Goal: Information Seeking & Learning: Get advice/opinions

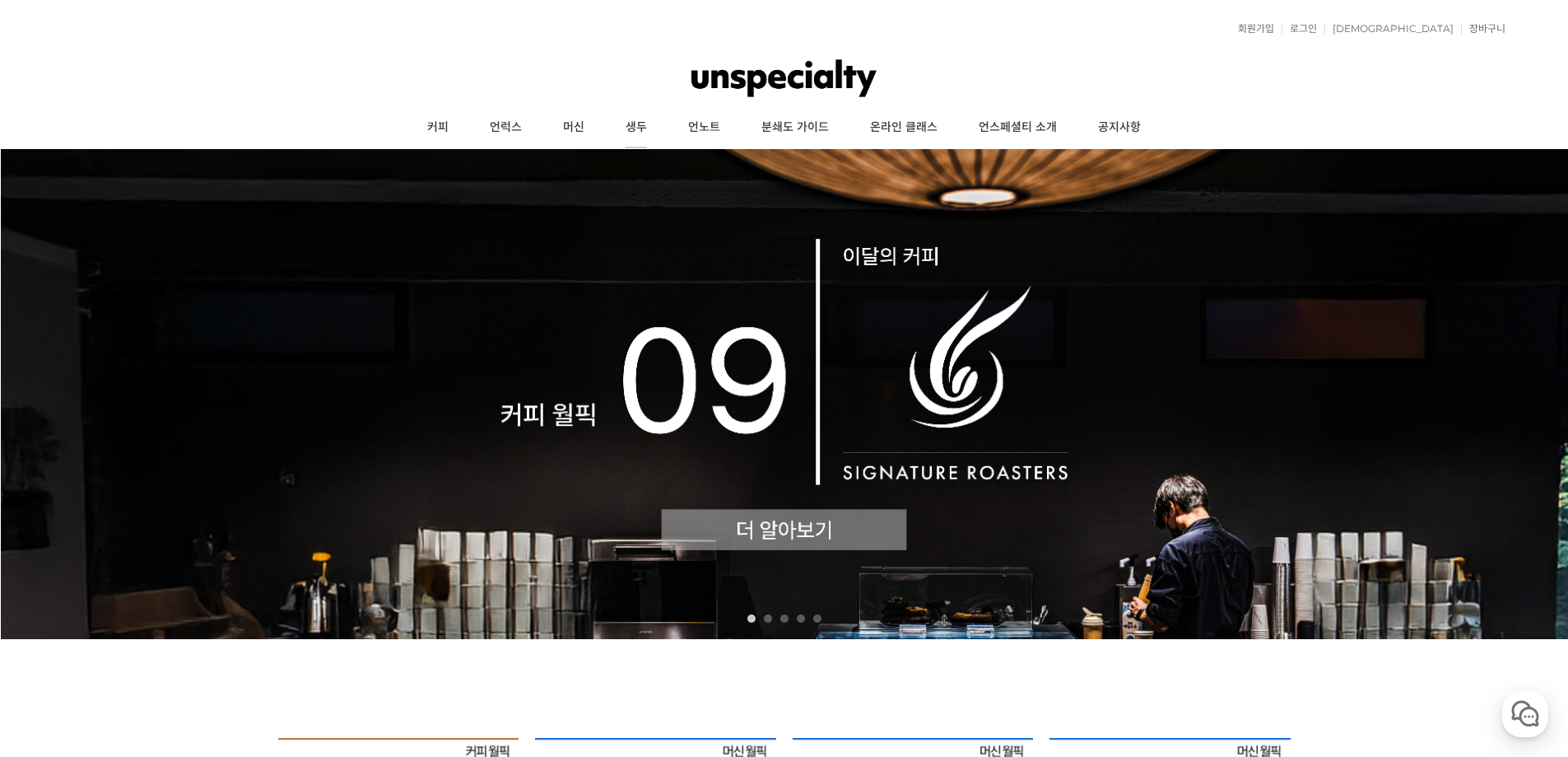
click at [640, 123] on link "생두" at bounding box center [636, 128] width 63 height 41
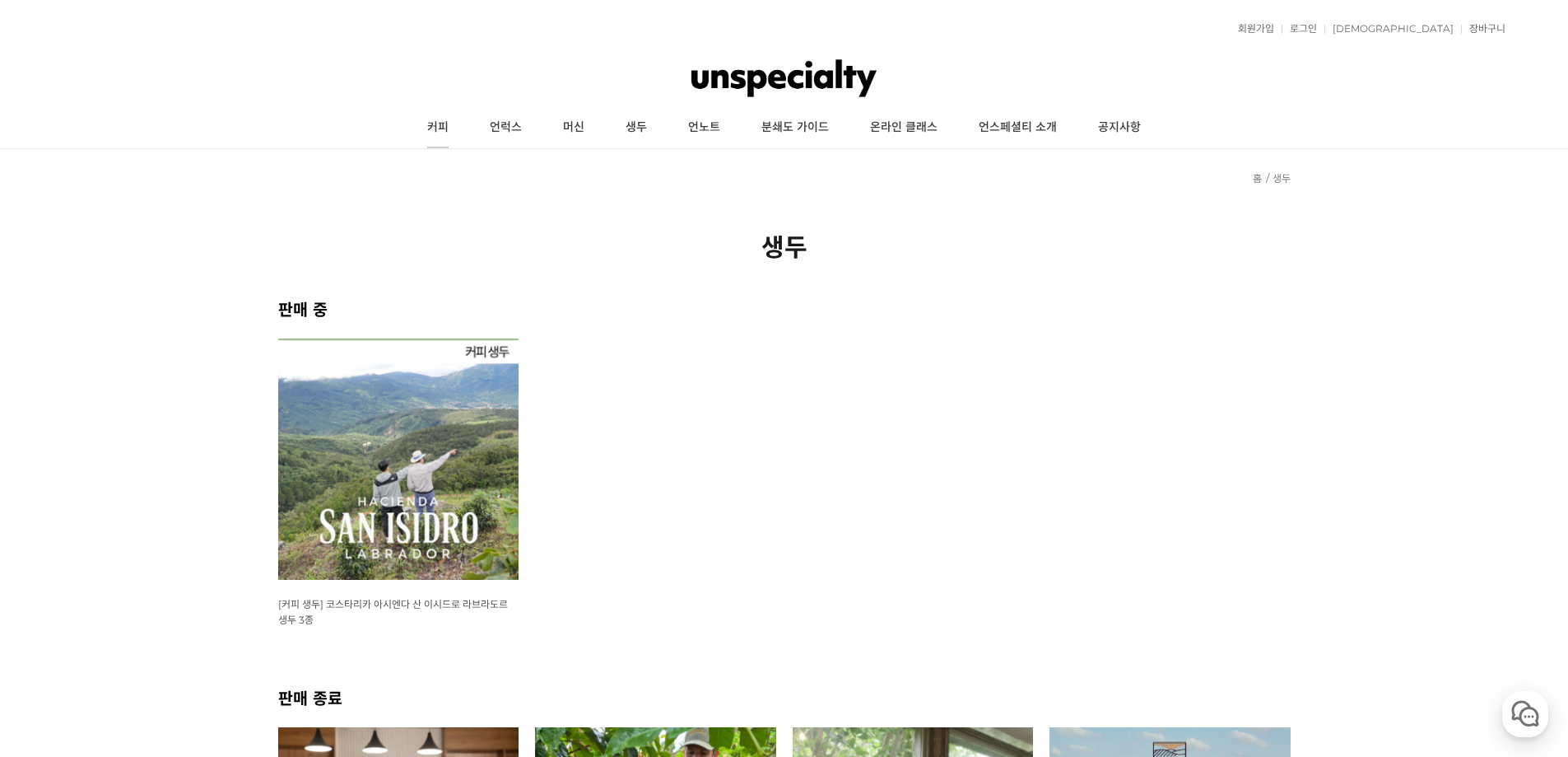
click at [443, 128] on link "커피" at bounding box center [438, 128] width 63 height 41
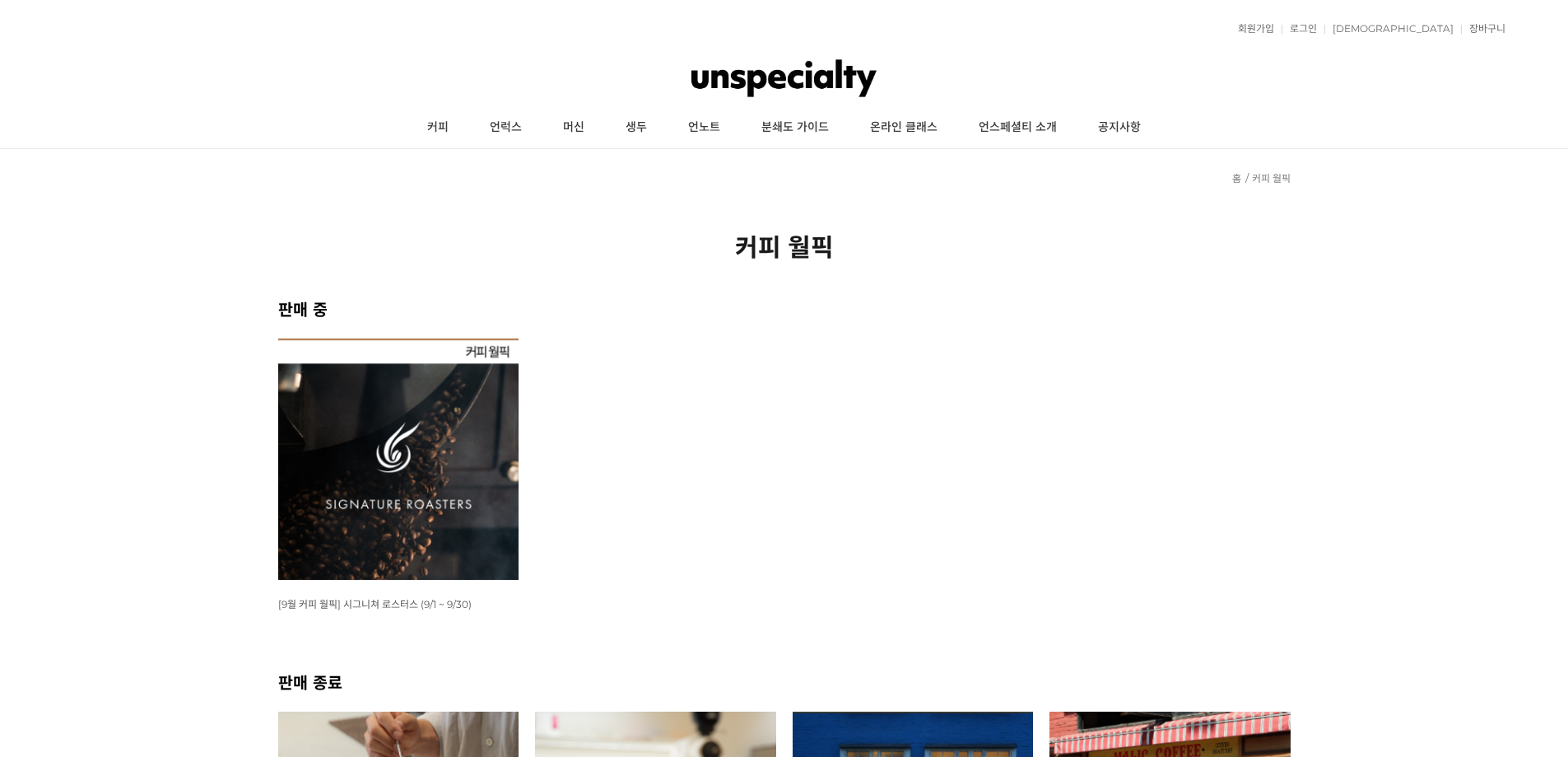
click at [505, 124] on link "언럭스" at bounding box center [506, 128] width 73 height 41
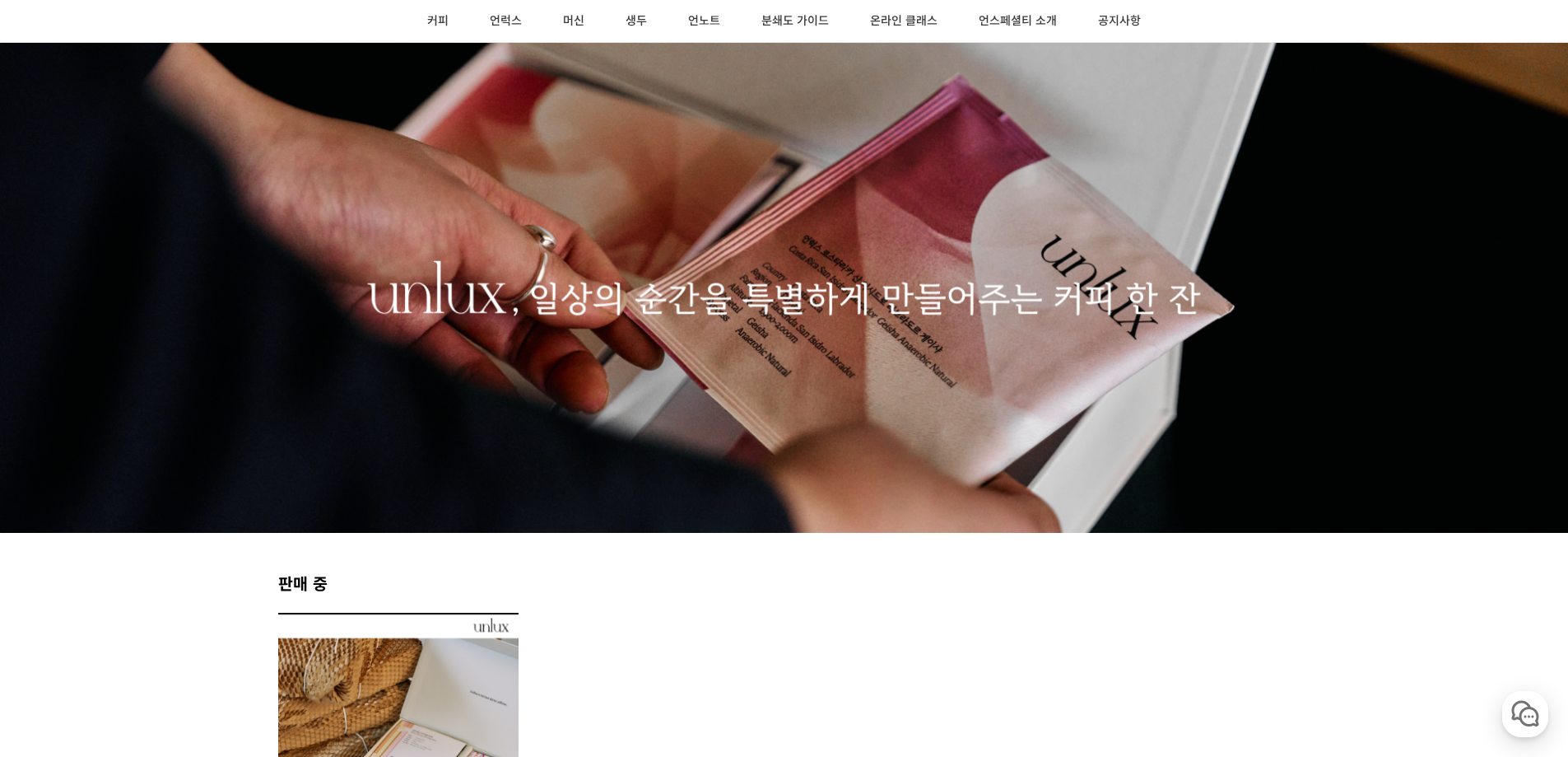
scroll to position [83, 0]
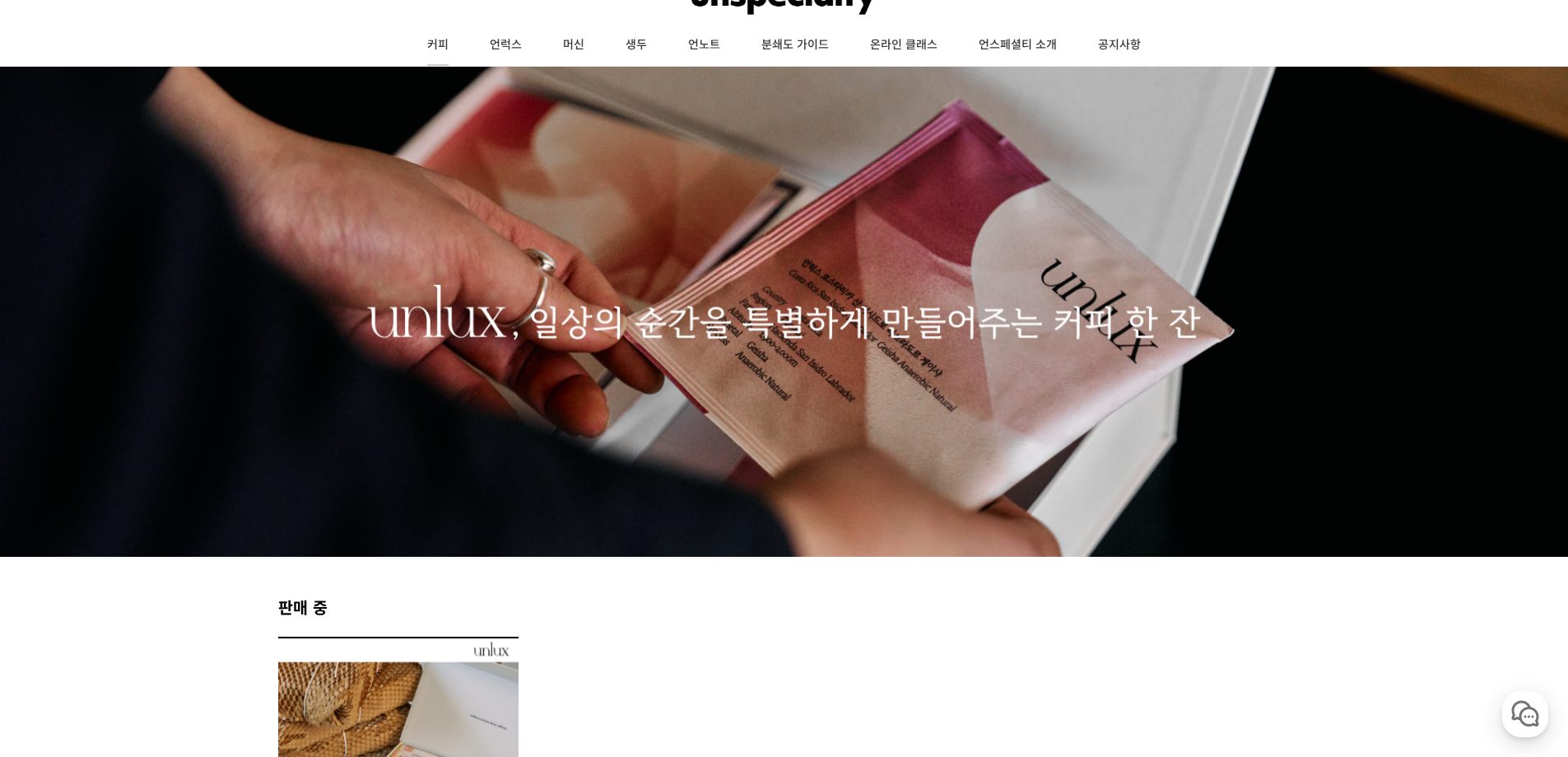
click at [442, 46] on link "커피" at bounding box center [438, 45] width 63 height 41
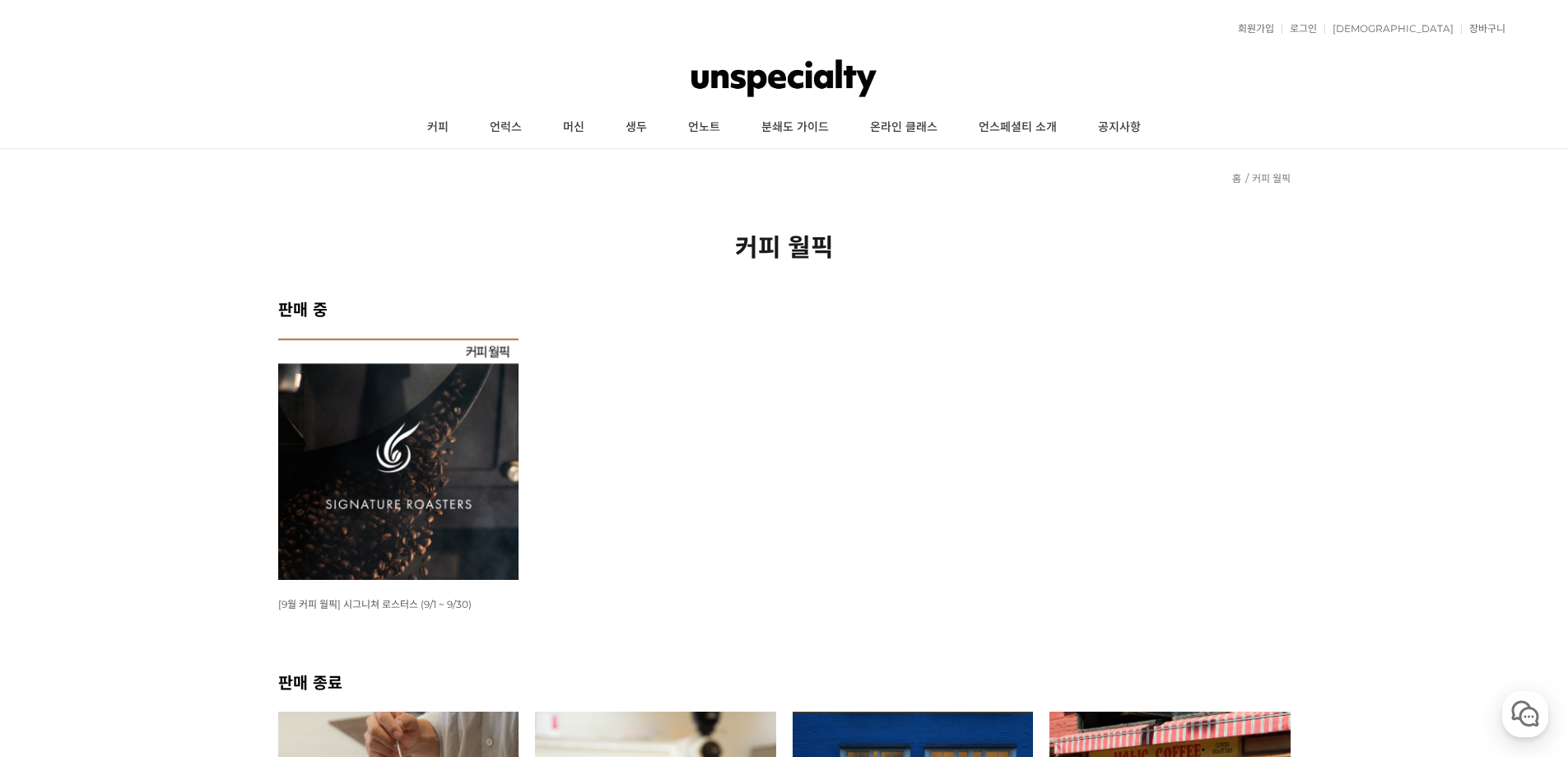
click at [505, 408] on img at bounding box center [399, 459] width 241 height 241
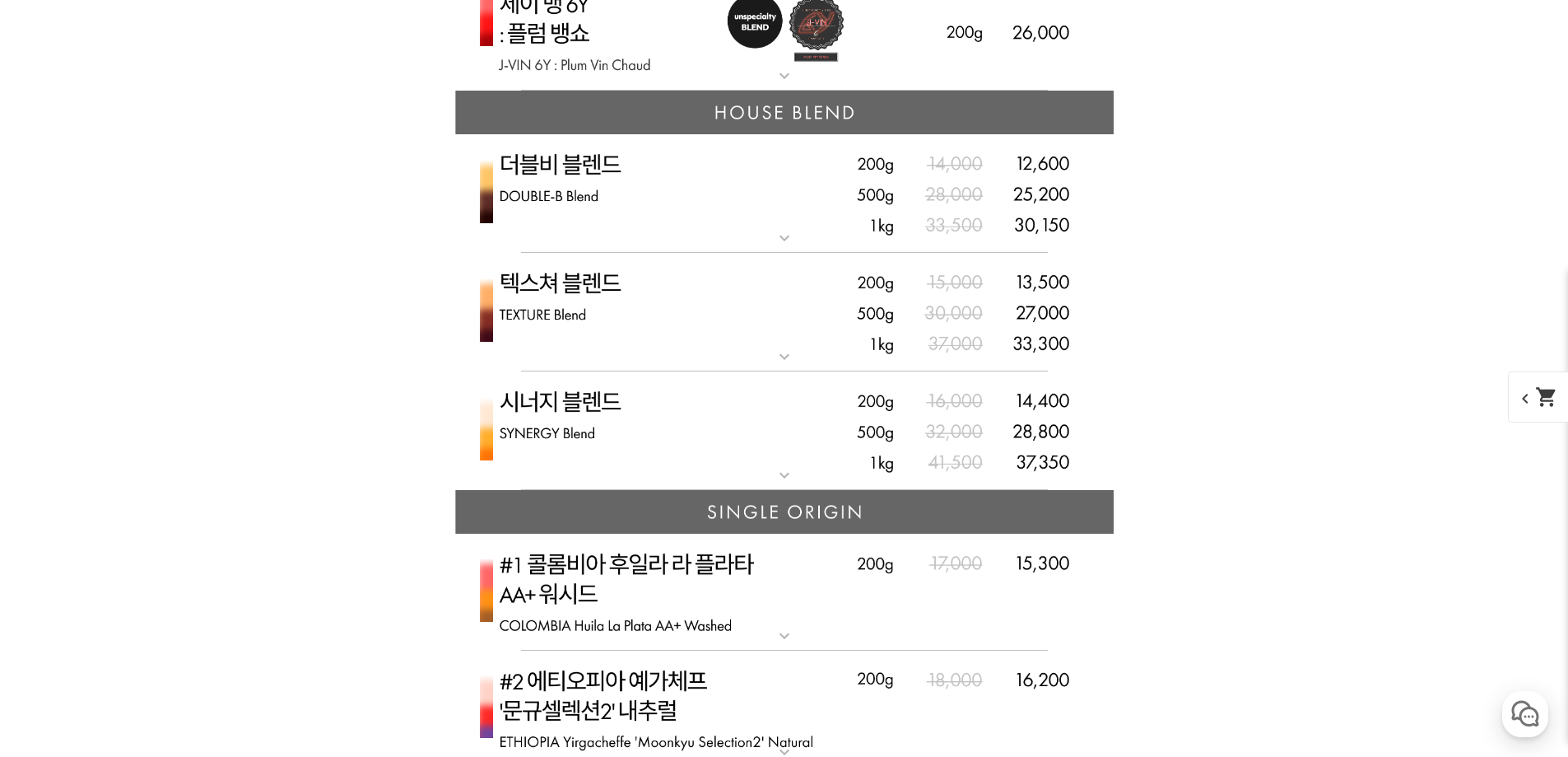
scroll to position [4118, 0]
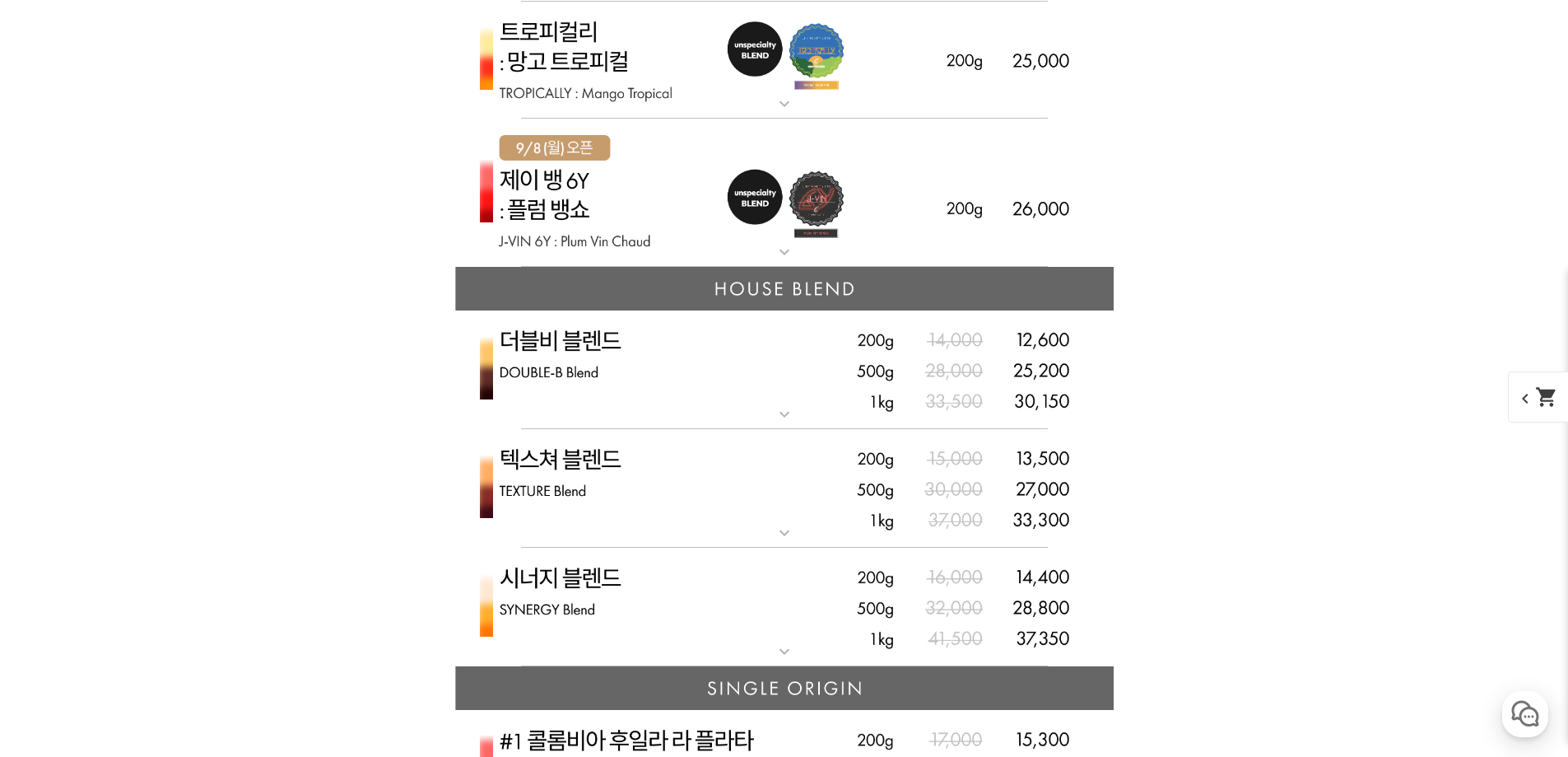
click at [843, 246] on img at bounding box center [785, 193] width 659 height 149
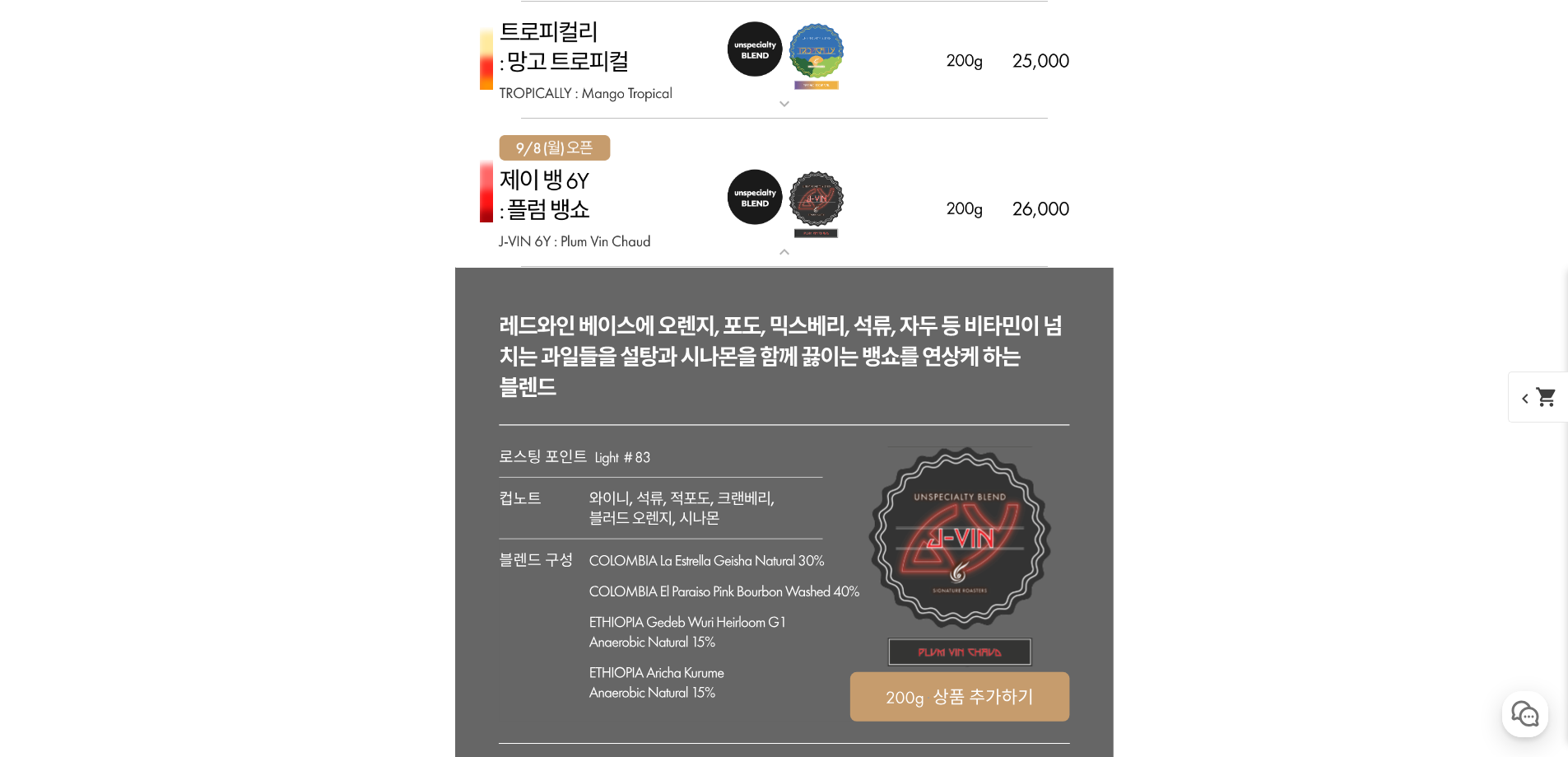
click at [900, 248] on img at bounding box center [785, 193] width 659 height 149
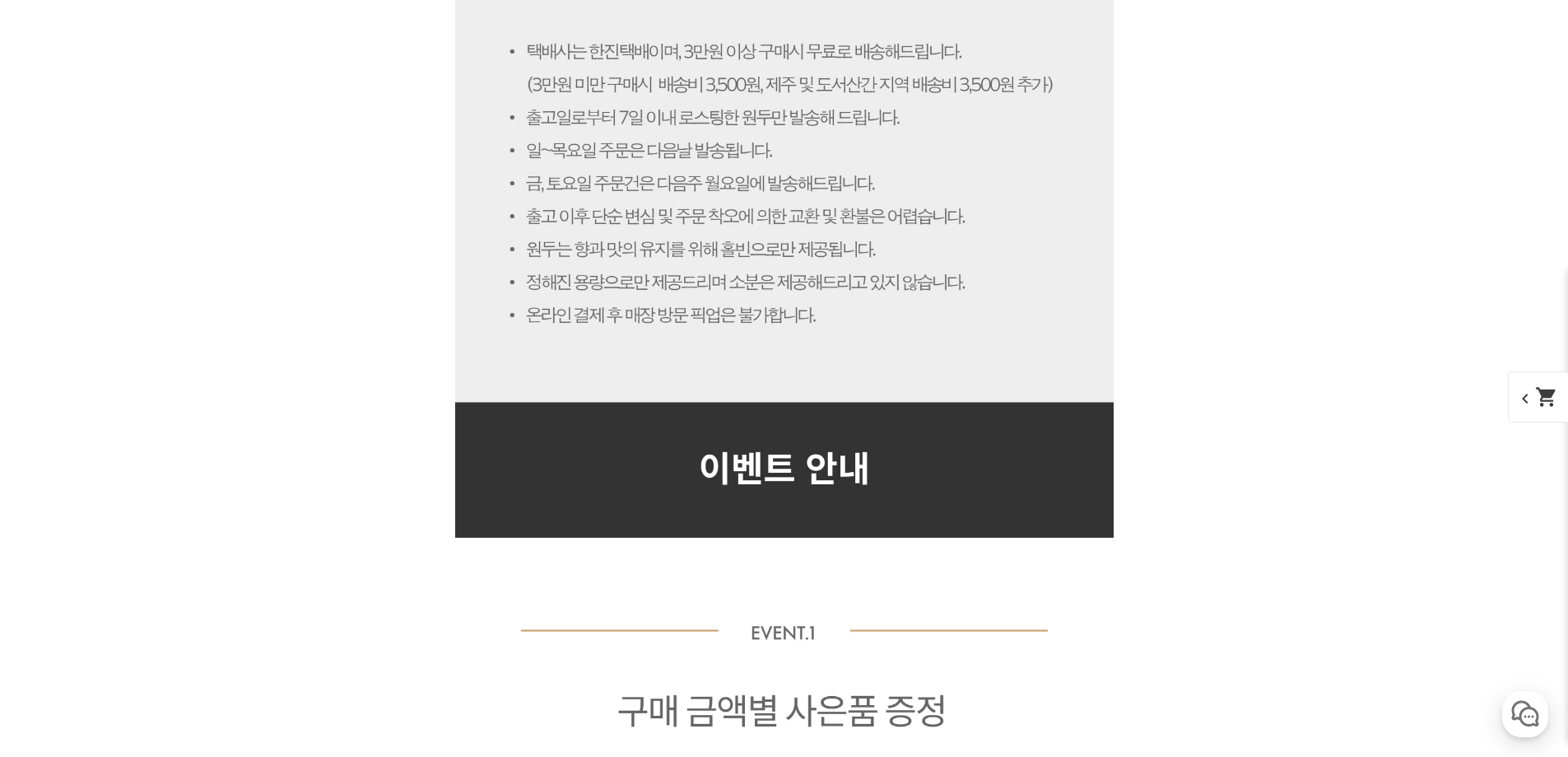
scroll to position [8646, 0]
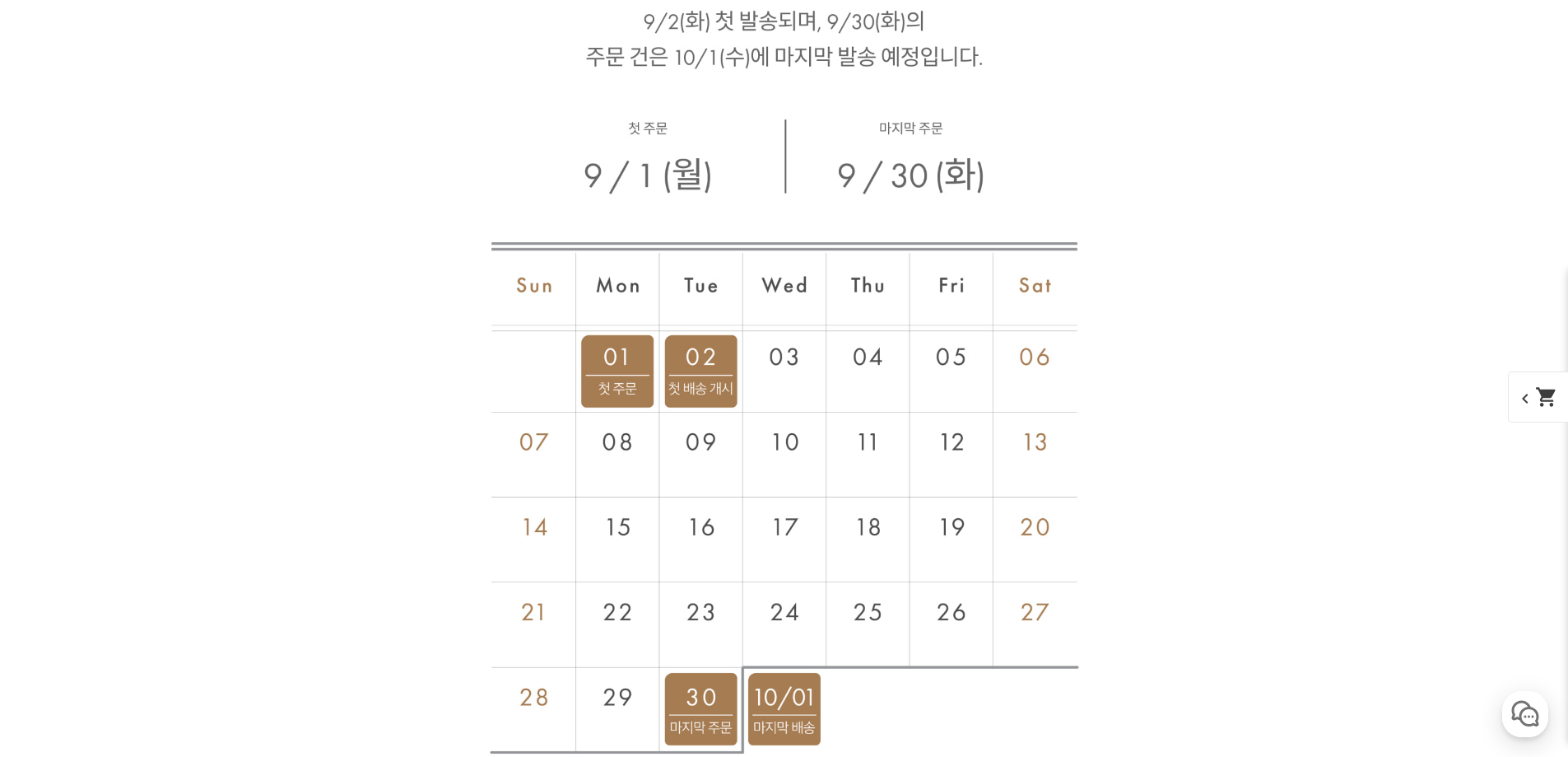
drag, startPoint x: 882, startPoint y: 287, endPoint x: 895, endPoint y: 289, distance: 13.2
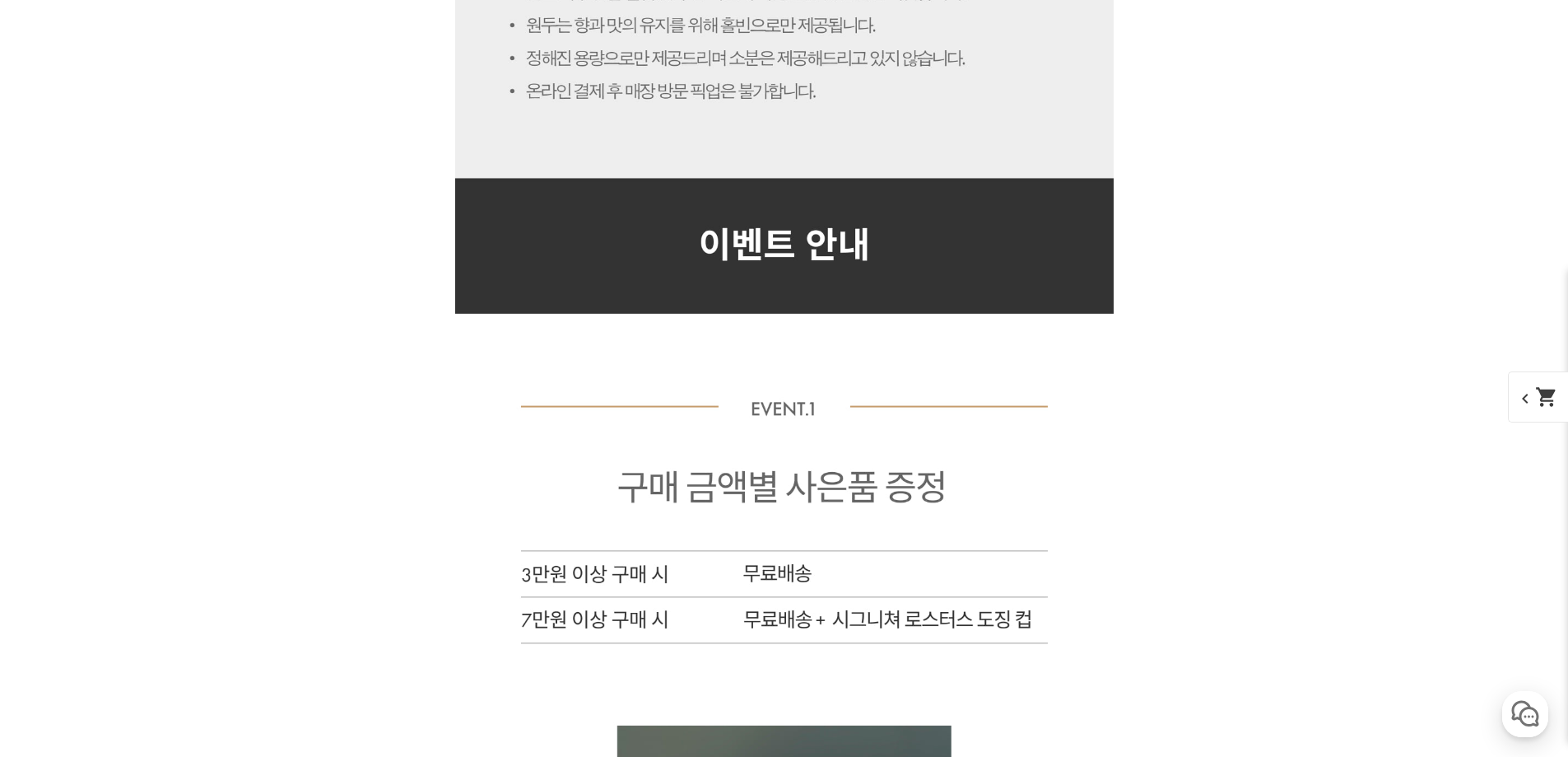
scroll to position [8976, 0]
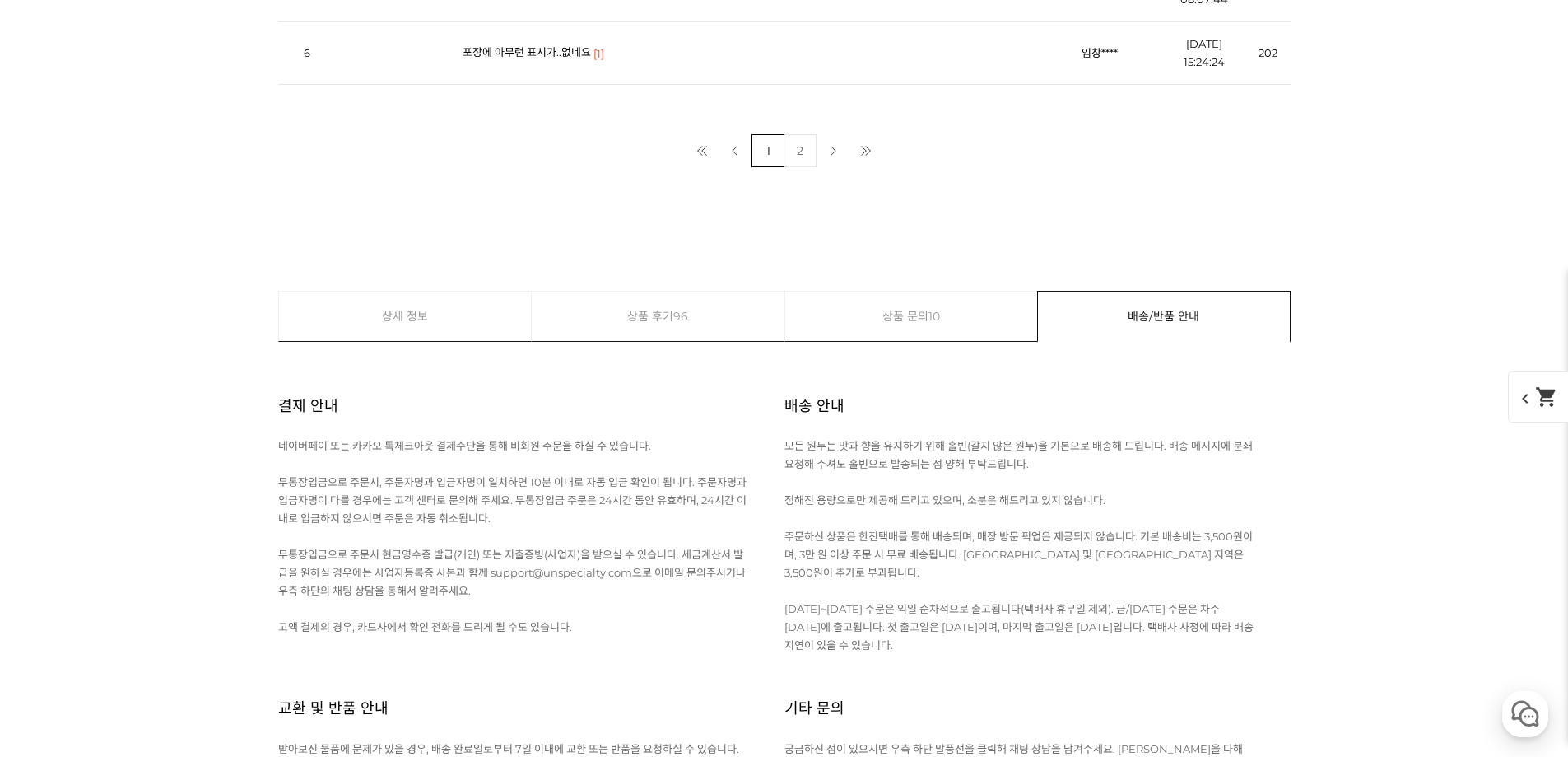
scroll to position [19022, 0]
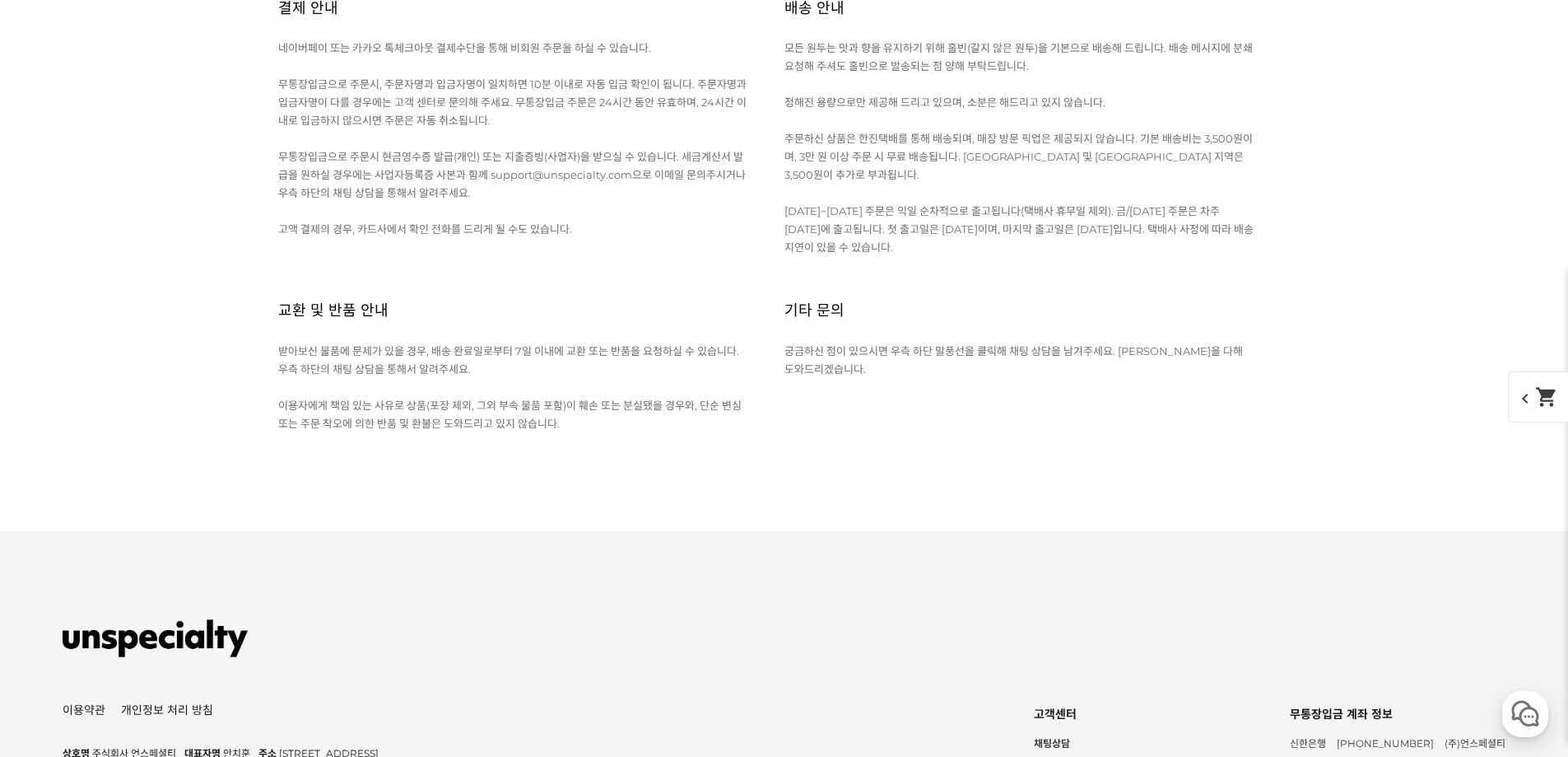
scroll to position [19105, 0]
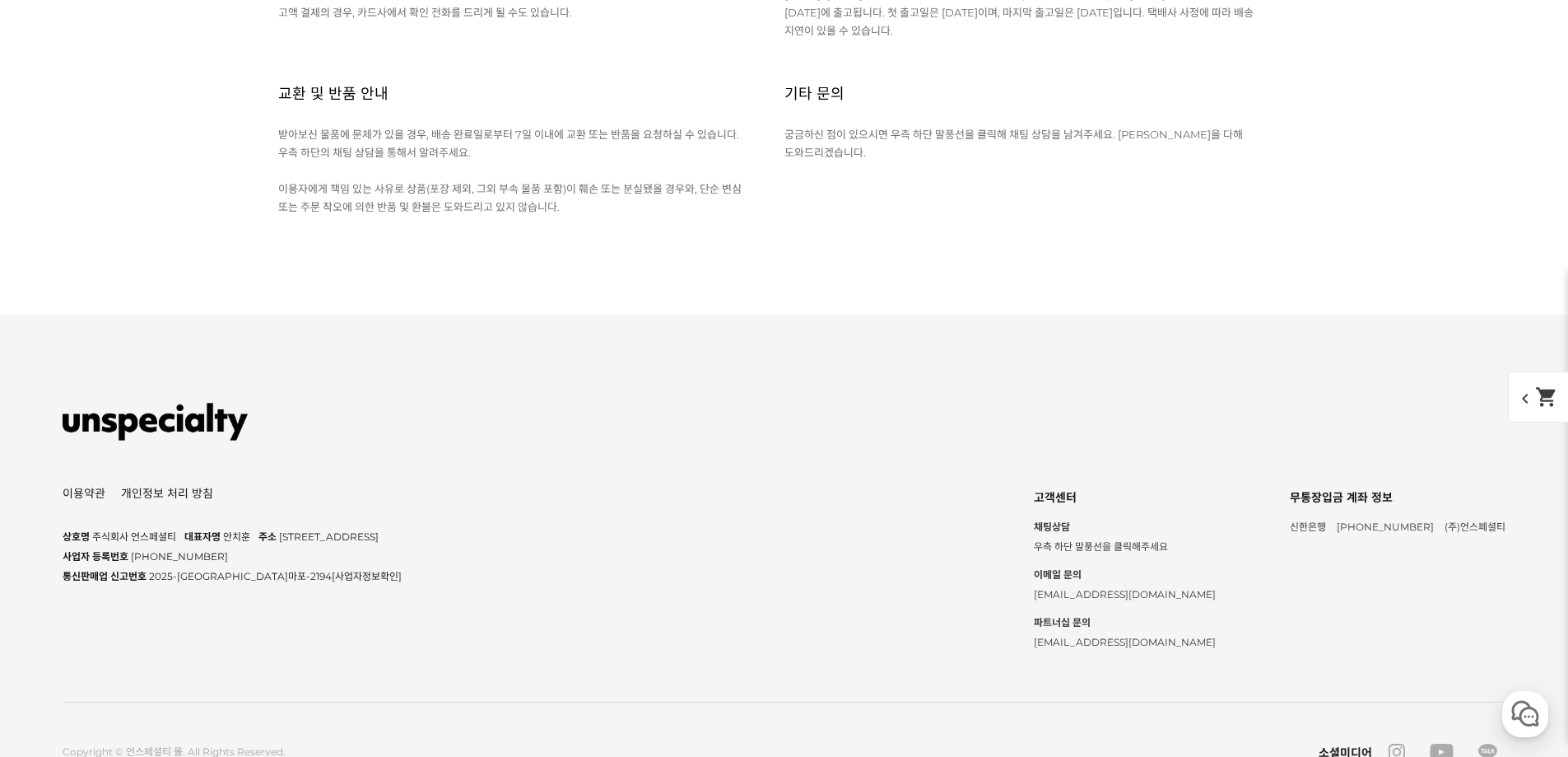
scroll to position [19434, 0]
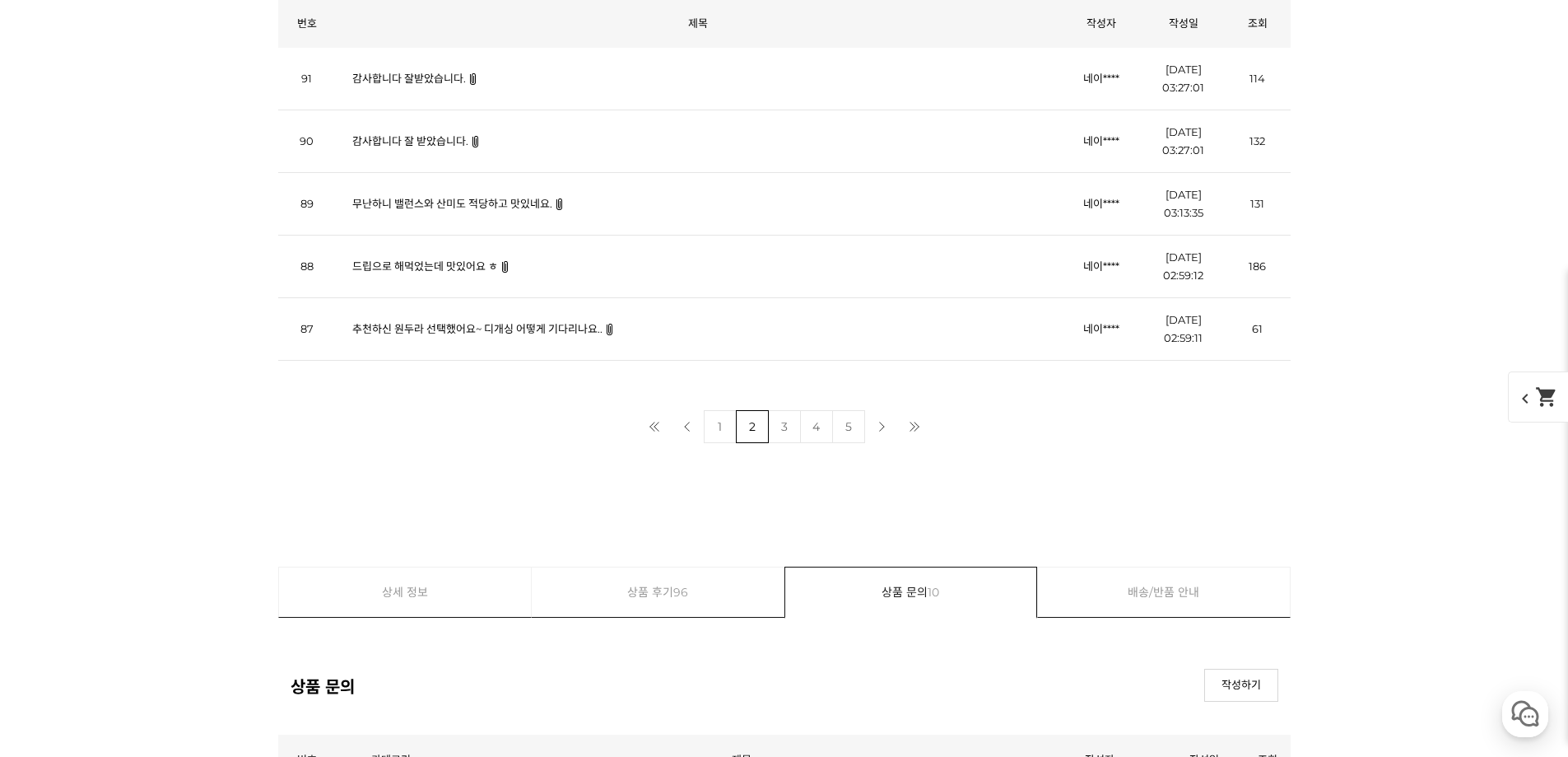
click at [525, 329] on link "추천하신 원두라 선택했어요~ 디개싱 어떻게 기다리나요.." at bounding box center [477, 329] width 250 height 13
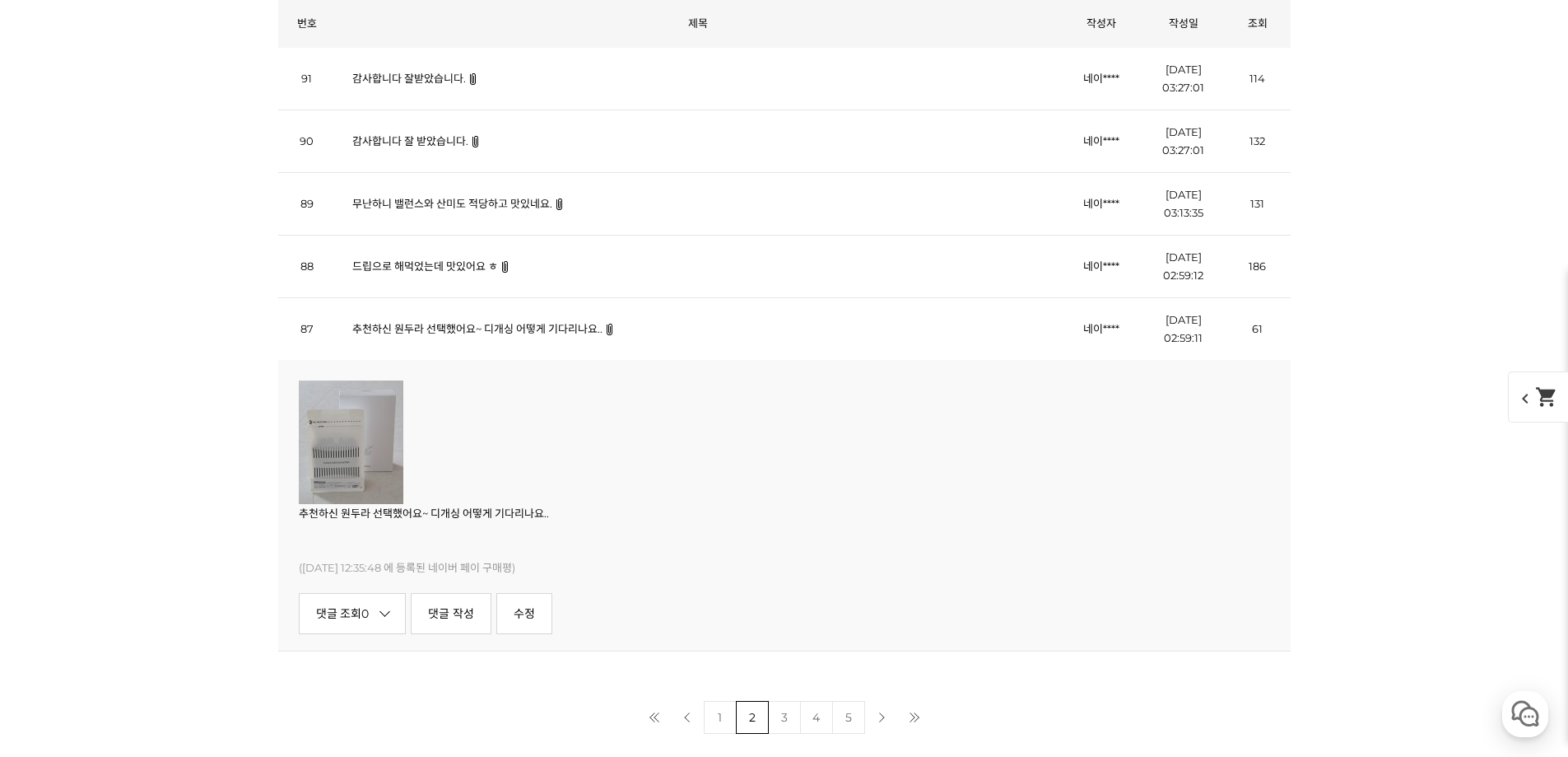
click at [374, 442] on img at bounding box center [351, 442] width 105 height 124
click at [453, 210] on link "무난하니 밸런스와 산미도 적당하고 맛있네요." at bounding box center [452, 203] width 200 height 13
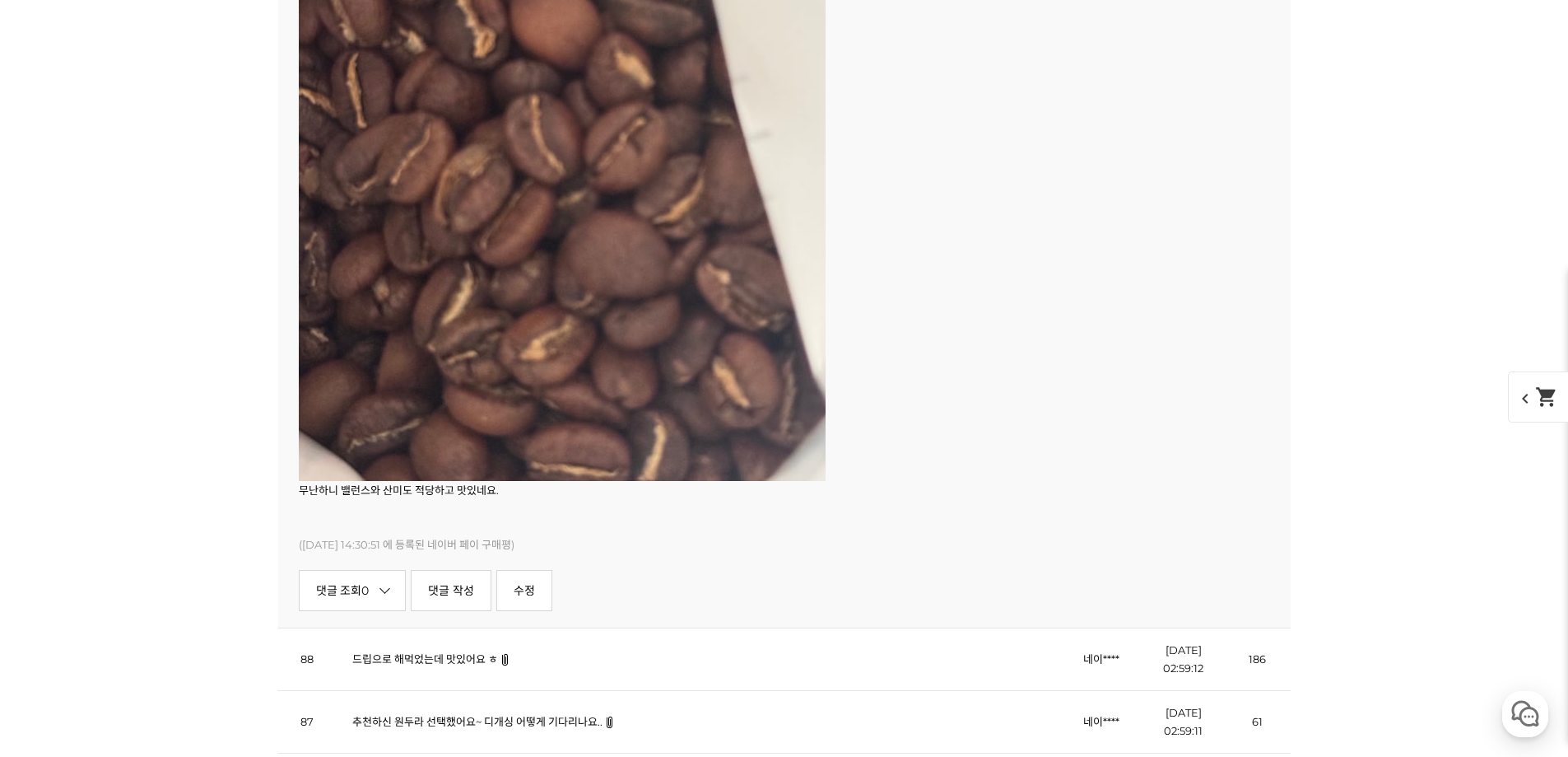
scroll to position [8595, 0]
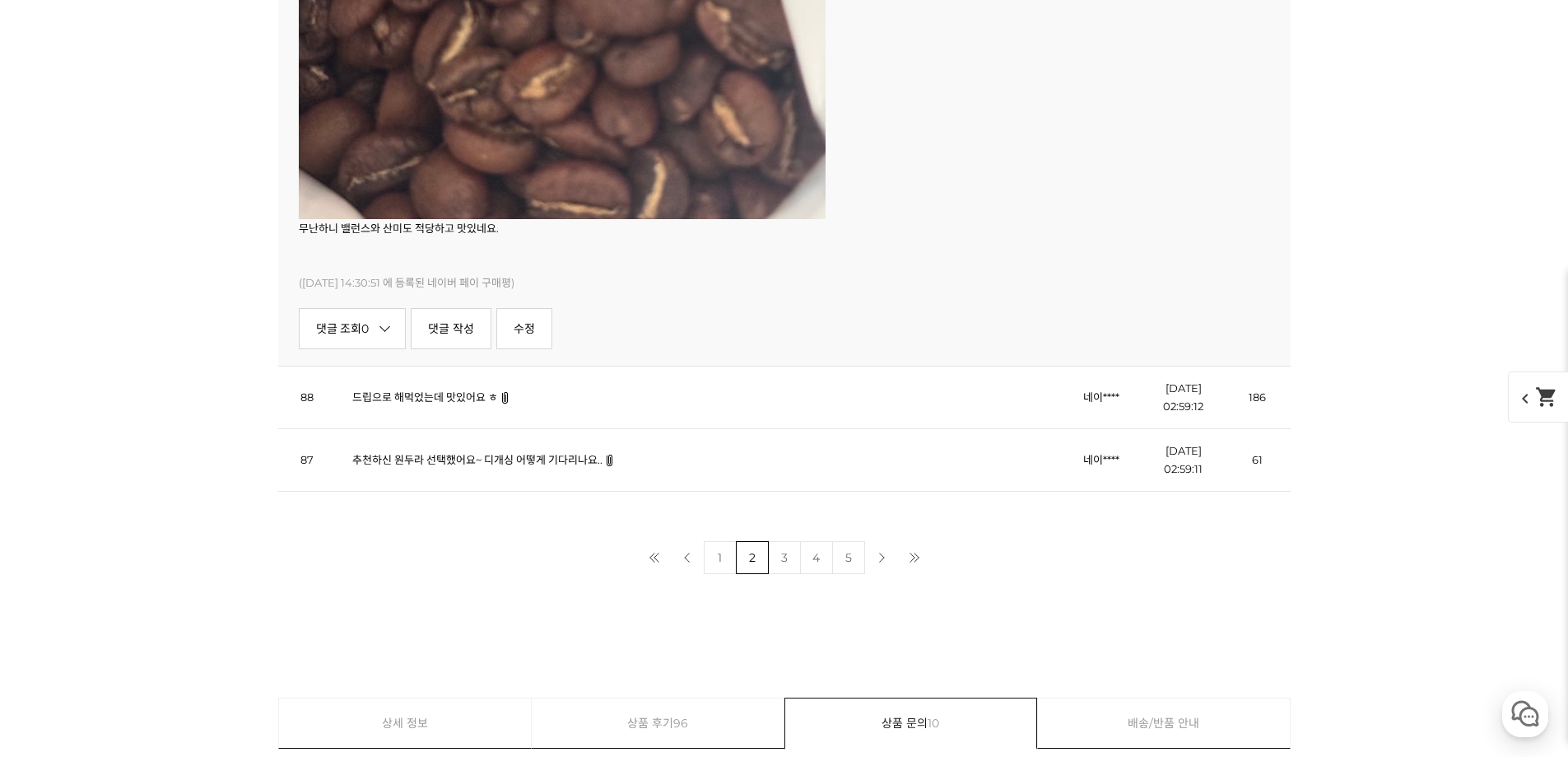
click at [810, 557] on link "4" at bounding box center [817, 557] width 33 height 33
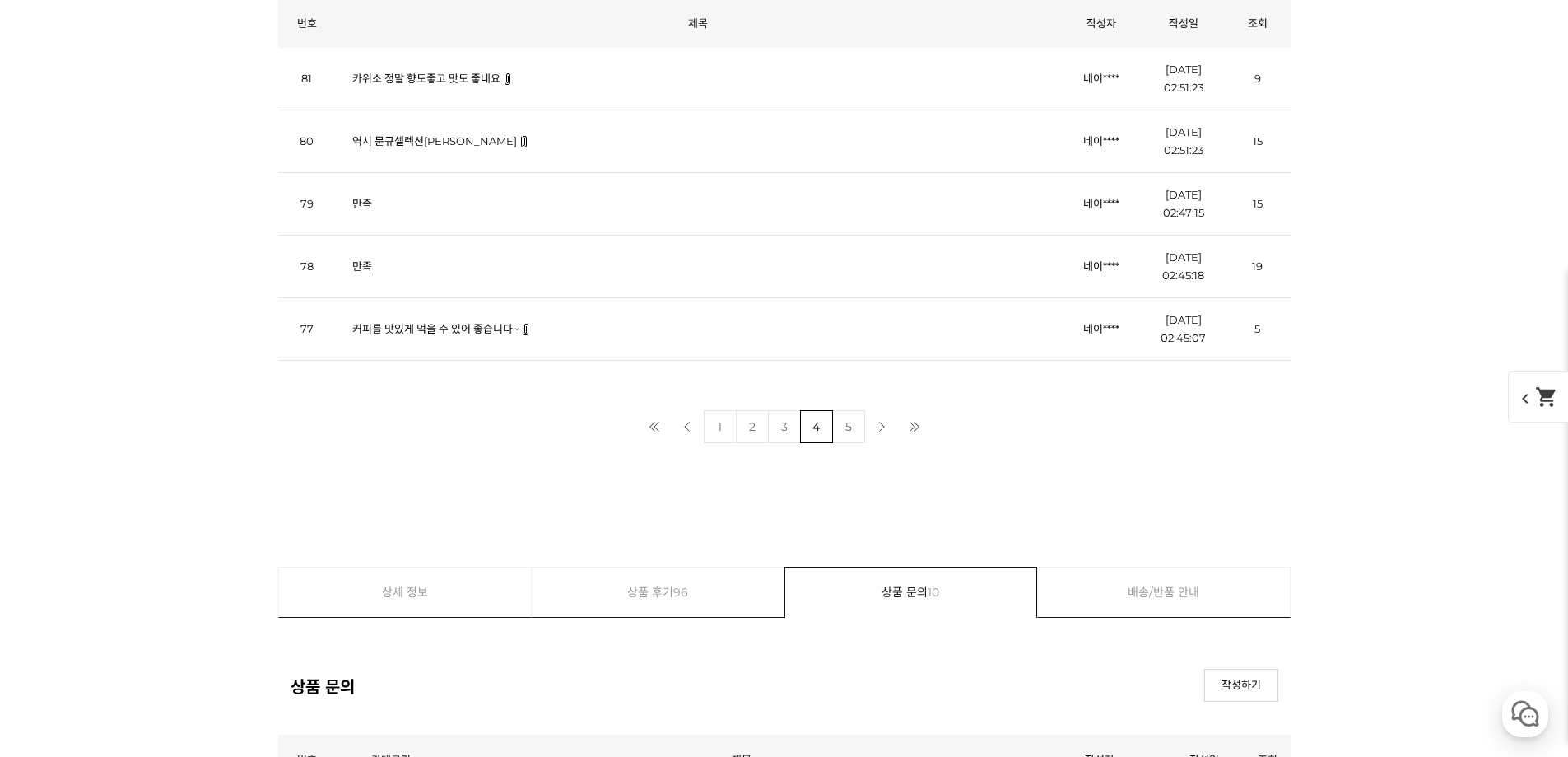
click at [403, 332] on link "커피를 맛있게 먹을 수 있어 좋습니다~" at bounding box center [436, 329] width 167 height 13
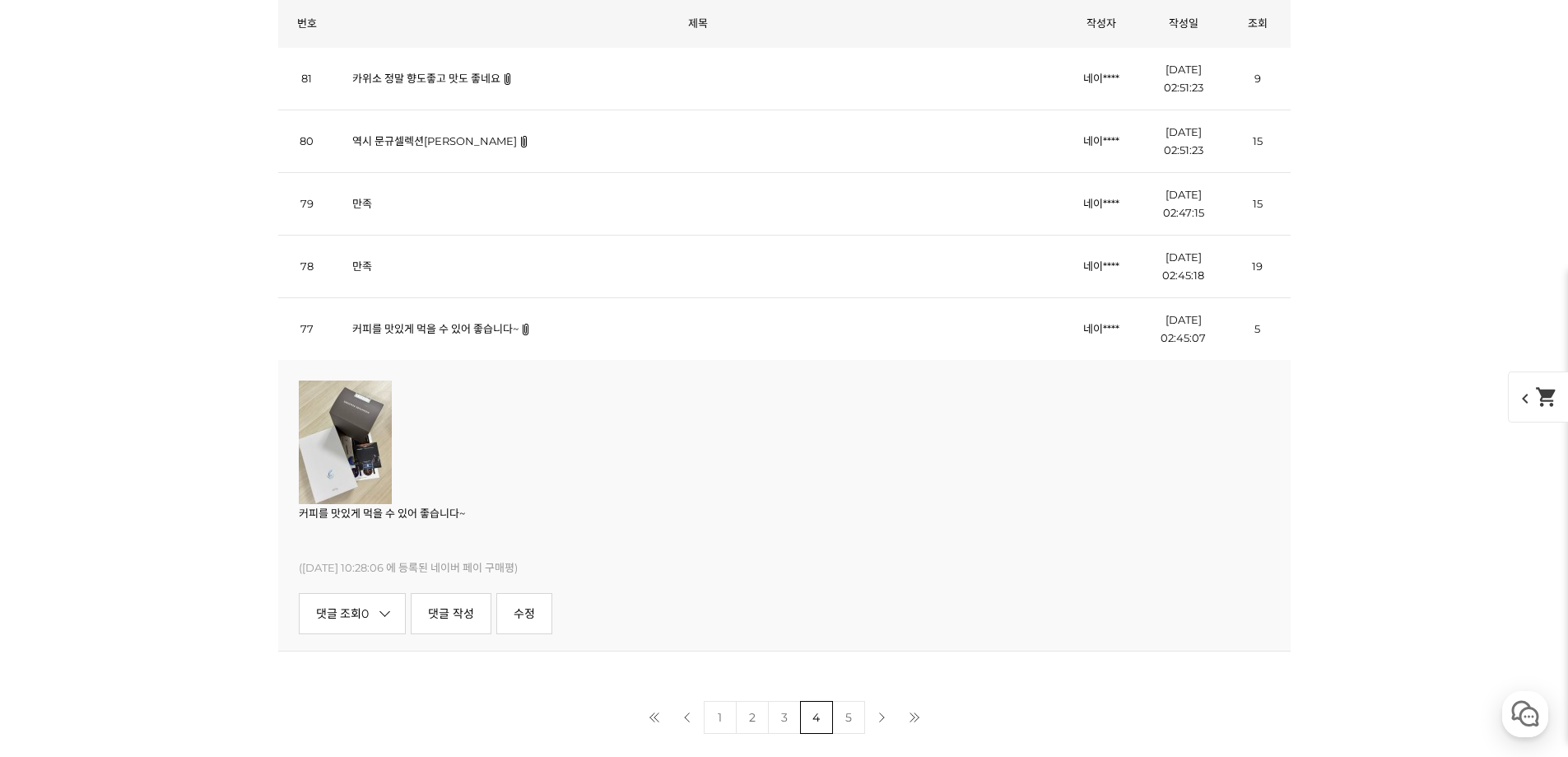
click at [383, 413] on img at bounding box center [345, 442] width 93 height 124
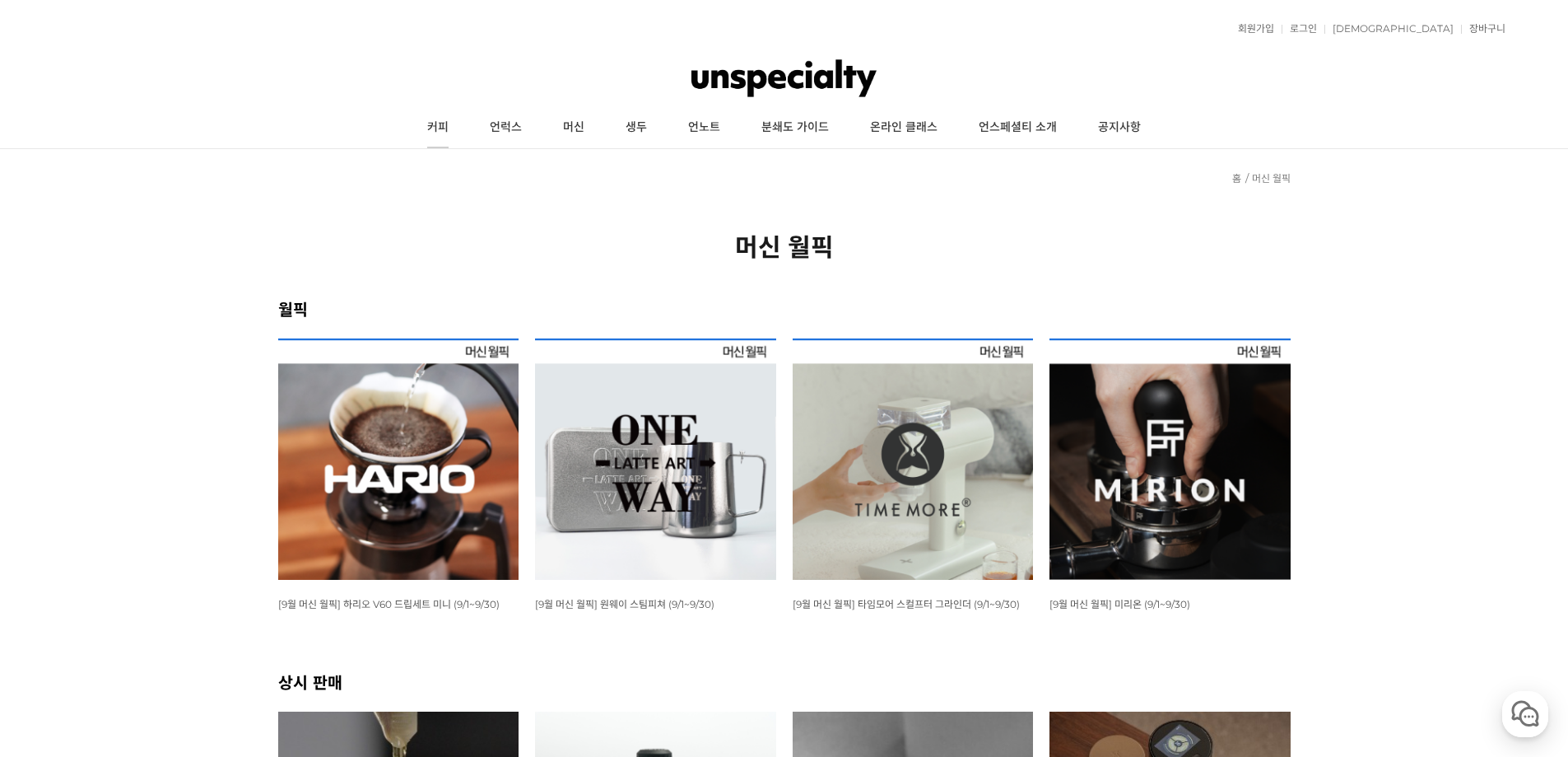
click at [437, 125] on link "커피" at bounding box center [438, 128] width 63 height 41
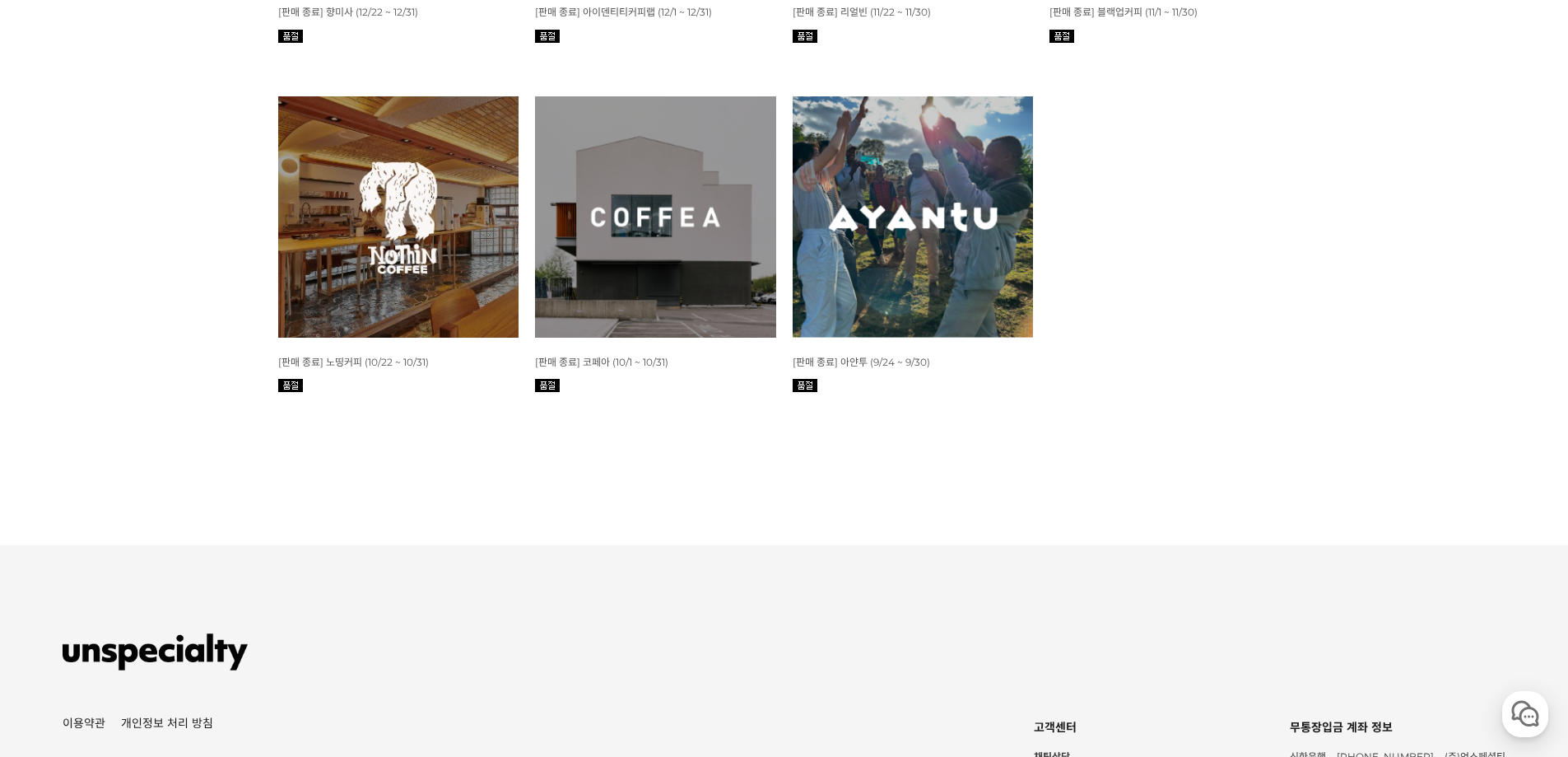
scroll to position [2059, 0]
